Goal: Task Accomplishment & Management: Use online tool/utility

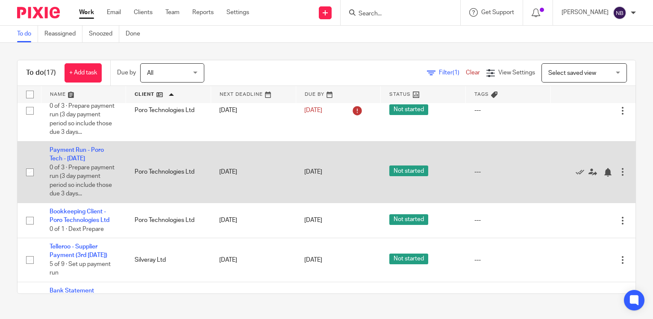
scroll to position [114, 0]
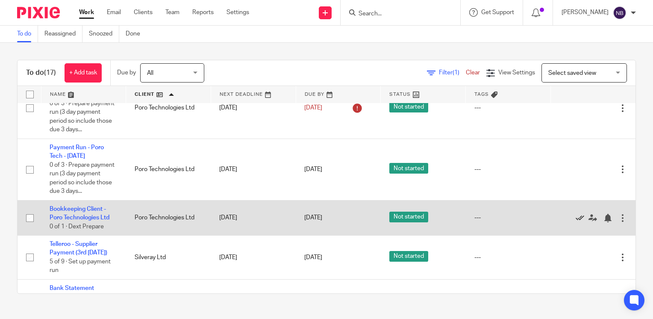
click at [576, 222] on icon at bounding box center [580, 218] width 9 height 9
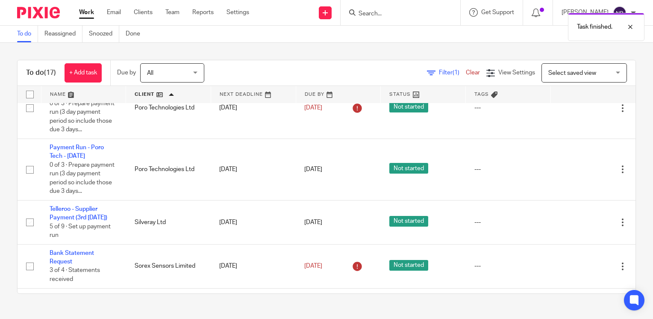
click at [60, 93] on link at bounding box center [83, 94] width 85 height 17
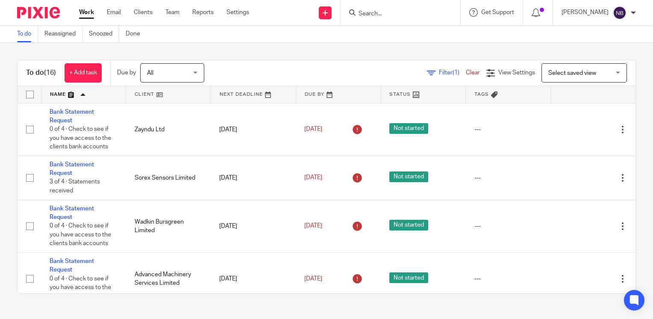
click at [58, 92] on link at bounding box center [83, 94] width 85 height 17
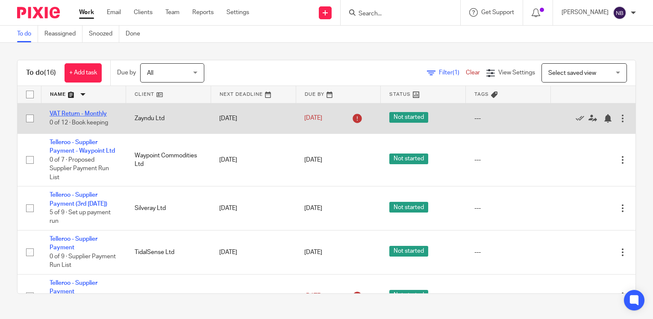
click at [75, 111] on link "VAT Return - Monthly" at bounding box center [78, 114] width 57 height 6
